Goal: Task Accomplishment & Management: Manage account settings

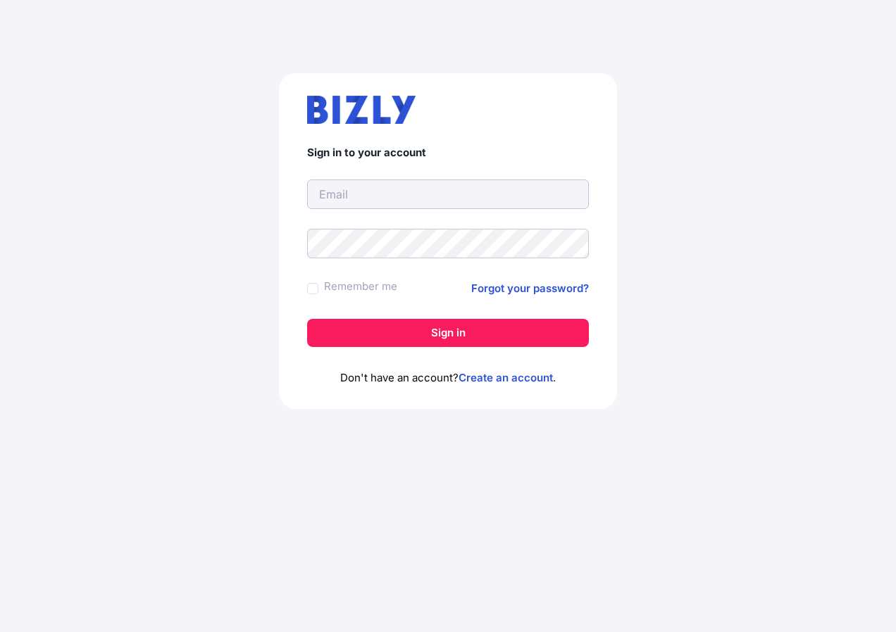
click at [356, 194] on input "text" at bounding box center [448, 195] width 282 height 30
type input "sunfin@netspace.net.au"
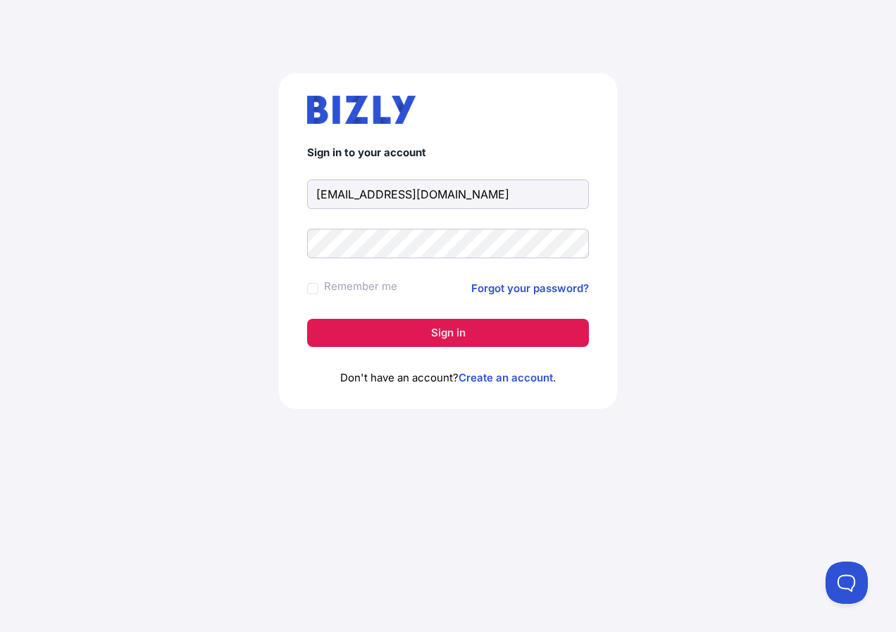
click at [425, 341] on button "Sign in" at bounding box center [448, 333] width 282 height 28
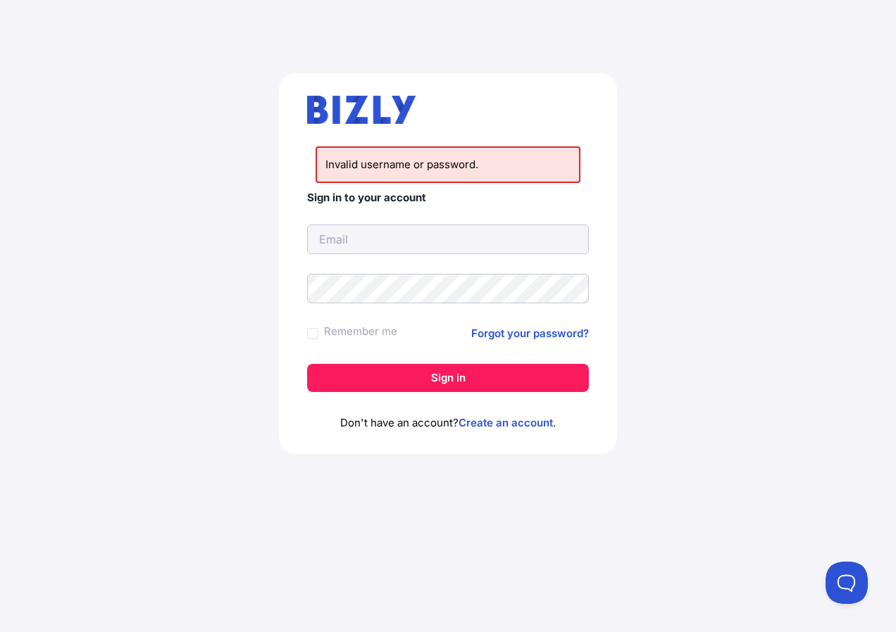
drag, startPoint x: 335, startPoint y: 230, endPoint x: 656, endPoint y: 462, distance: 396.6
click at [656, 462] on div "Invalid username or password. Sign in to your account Remember me Forgot your p…" at bounding box center [447, 269] width 839 height 460
click at [321, 243] on input "text" at bounding box center [448, 240] width 282 height 30
type input "[EMAIL_ADDRESS][DOMAIN_NAME]"
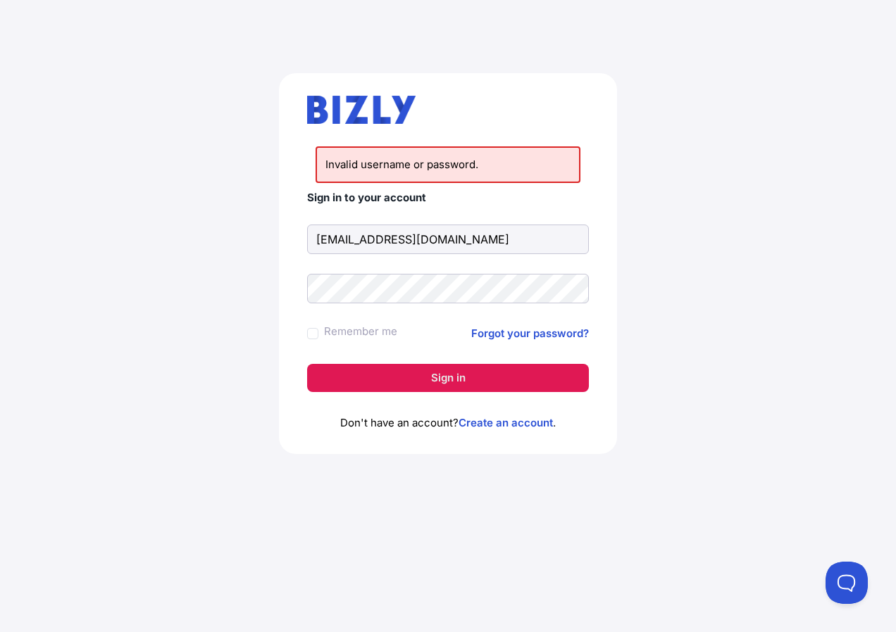
click at [410, 382] on button "Sign in" at bounding box center [448, 378] width 282 height 28
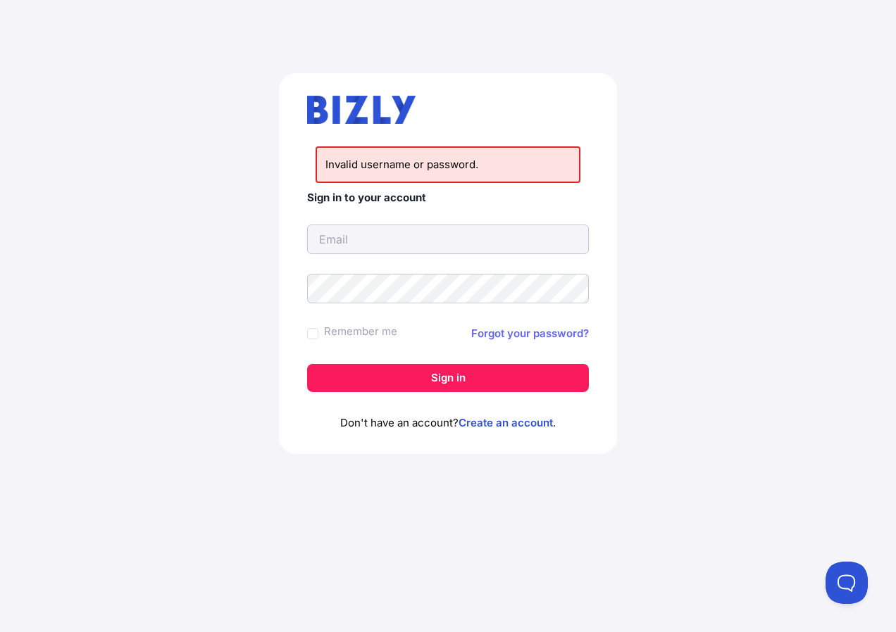
click at [504, 333] on link "Forgot your password?" at bounding box center [530, 333] width 118 height 17
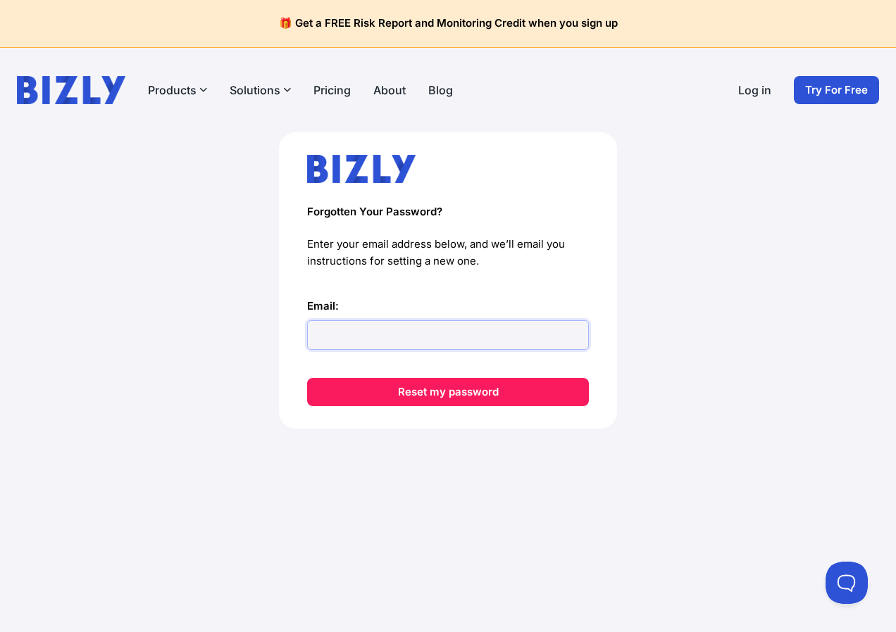
click at [347, 336] on input "Email:" at bounding box center [448, 335] width 282 height 30
type input "[EMAIL_ADDRESS][DOMAIN_NAME]"
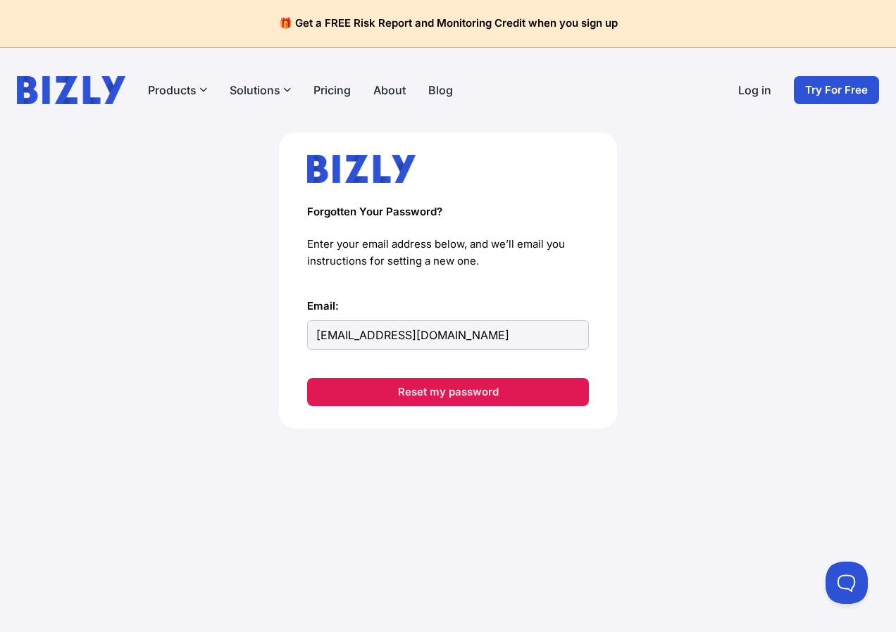
click at [423, 397] on button "Reset my password" at bounding box center [448, 392] width 282 height 28
